Goal: Information Seeking & Learning: Check status

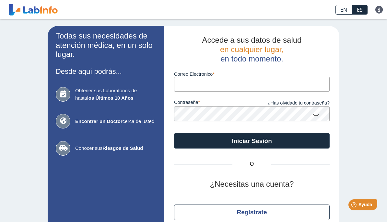
click at [278, 82] on input "Correo Electronico" at bounding box center [251, 84] width 155 height 15
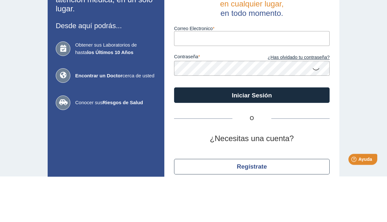
type input "[EMAIL_ADDRESS][DOMAIN_NAME]"
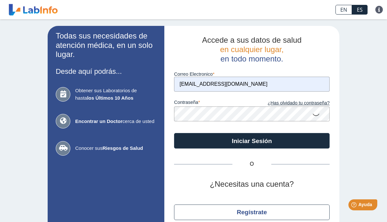
click at [287, 142] on button "Iniciar Sesión" at bounding box center [251, 141] width 155 height 16
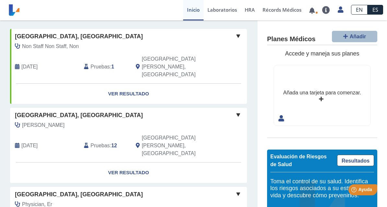
scroll to position [43, 0]
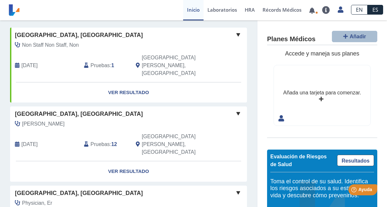
click at [122, 82] on link "Ver Resultado" at bounding box center [128, 92] width 237 height 20
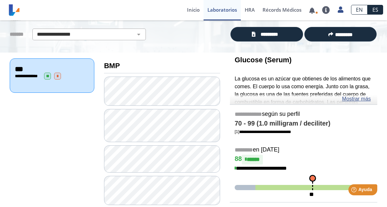
scroll to position [44, 0]
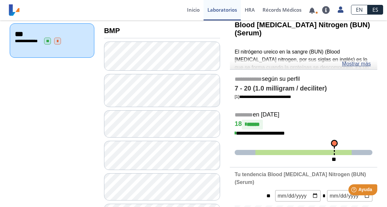
scroll to position [78, 0]
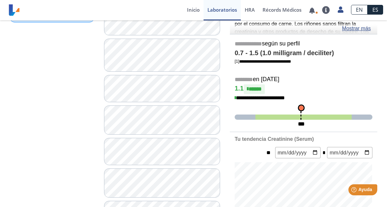
scroll to position [113, 0]
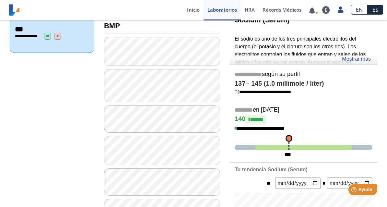
scroll to position [30, 0]
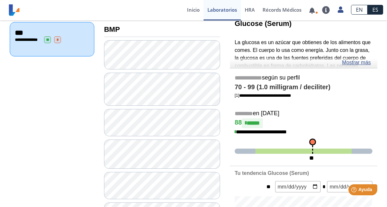
scroll to position [77, 0]
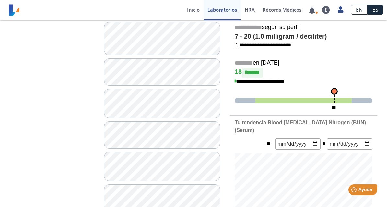
scroll to position [130, 0]
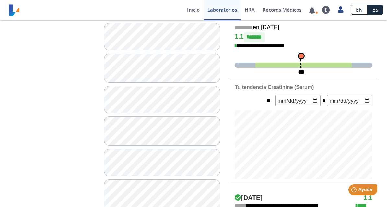
scroll to position [162, 0]
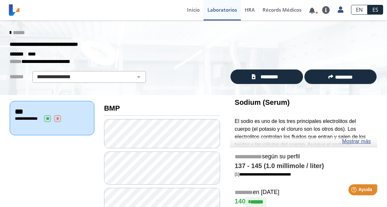
click at [191, 12] on link "Inicio" at bounding box center [193, 10] width 20 height 20
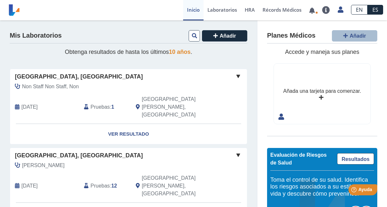
click at [312, 9] on link at bounding box center [311, 10] width 13 height 5
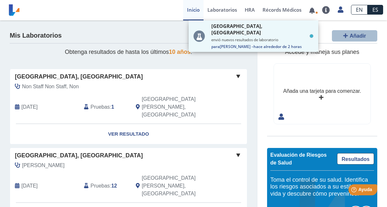
click at [351, 73] on div "Añada una tarjeta para comenzar." at bounding box center [322, 93] width 96 height 60
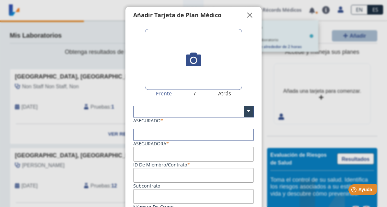
click at [46, 46] on ngb-modal-window "Tarjetas Añadir Tarjeta de Plan Médico  My Cards Frente / Atrás ASEGURADO × As…" at bounding box center [193, 103] width 387 height 207
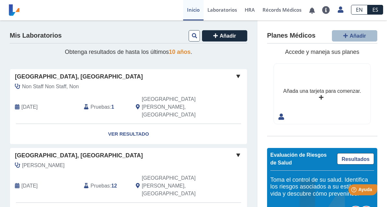
click at [340, 11] on icon at bounding box center [340, 9] width 6 height 5
click at [315, 69] on link "Cerrar Sesión" at bounding box center [310, 68] width 73 height 19
